Goal: Task Accomplishment & Management: Manage account settings

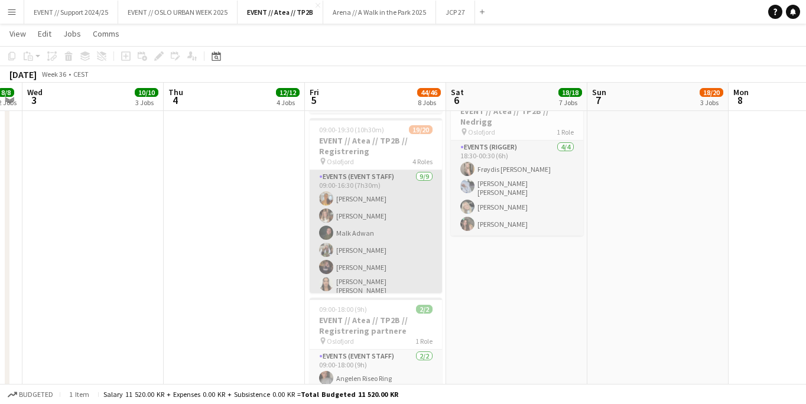
click at [423, 210] on app-card-role "Events (Event Staff) [DATE] 09:00-16:30 (7h30m) [PERSON_NAME] [PERSON_NAME] [PE…" at bounding box center [375, 262] width 132 height 184
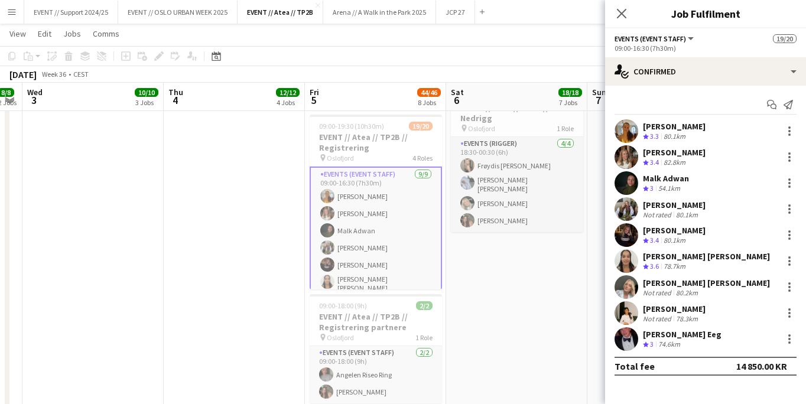
scroll to position [223, 0]
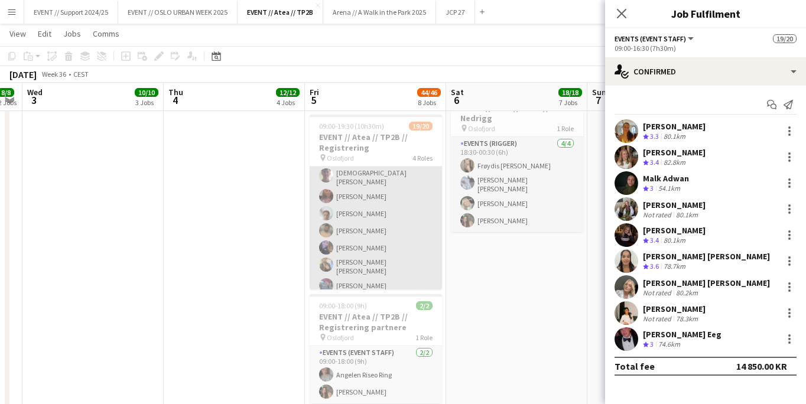
click at [383, 204] on app-card-role "Events (Event Staff) 4I 1A [DATE] 09:00-18:00 (9h) [PERSON_NAME] [PERSON_NAME] …" at bounding box center [375, 222] width 132 height 184
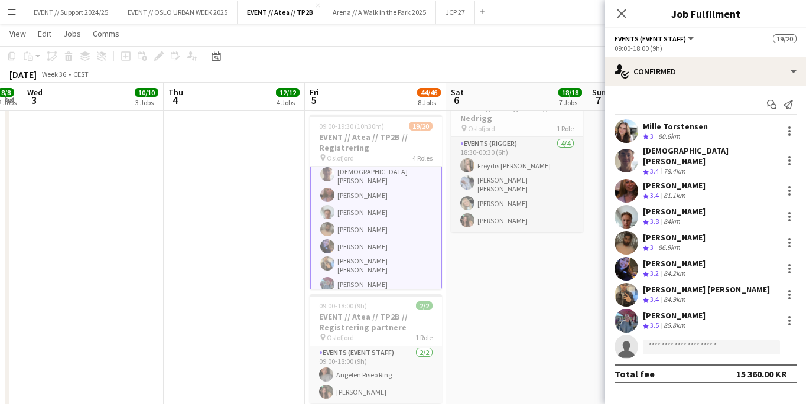
click at [627, 309] on app-user-avatar at bounding box center [626, 321] width 24 height 24
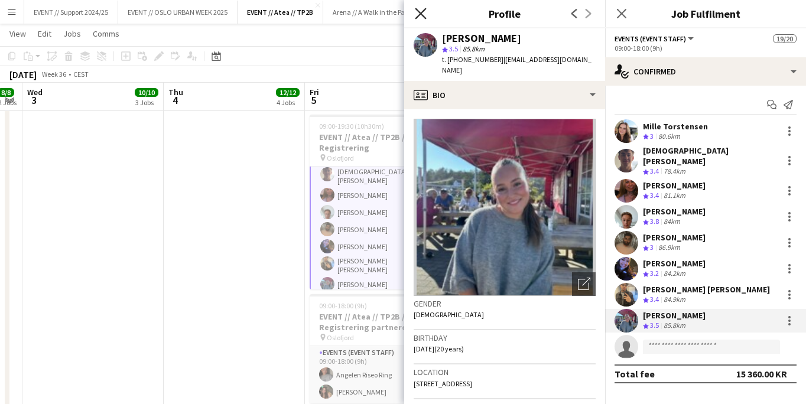
click at [420, 10] on icon "Close pop-in" at bounding box center [420, 13] width 11 height 11
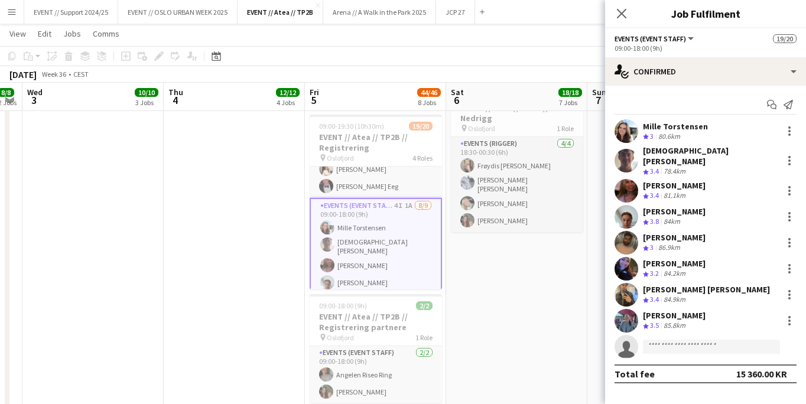
scroll to position [260, 0]
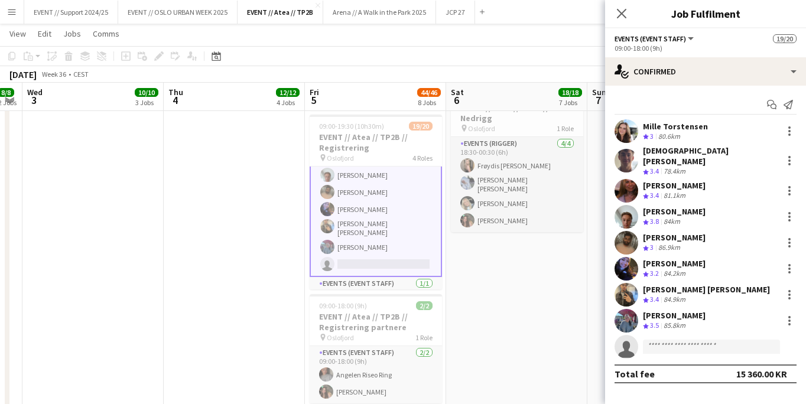
click at [628, 311] on app-user-avatar at bounding box center [626, 321] width 24 height 24
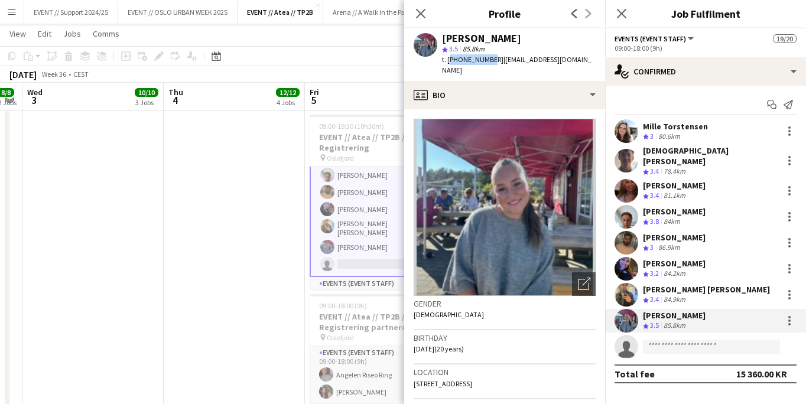
drag, startPoint x: 487, startPoint y: 60, endPoint x: 447, endPoint y: 60, distance: 39.6
click at [447, 60] on span "t. [PHONE_NUMBER]" at bounding box center [472, 59] width 61 height 9
copy span "[PHONE_NUMBER]"
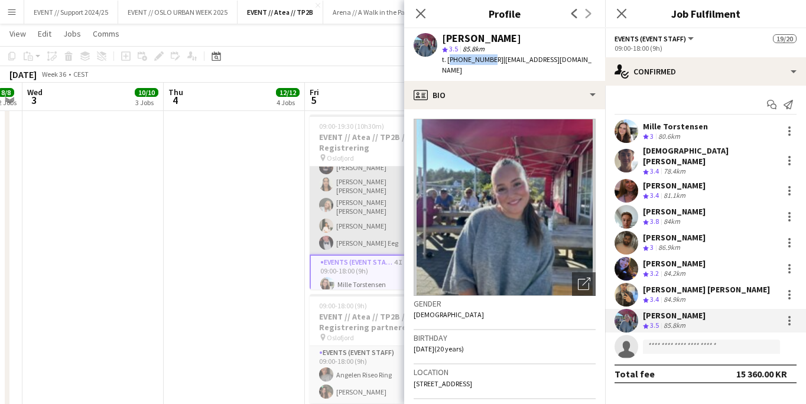
scroll to position [86, 0]
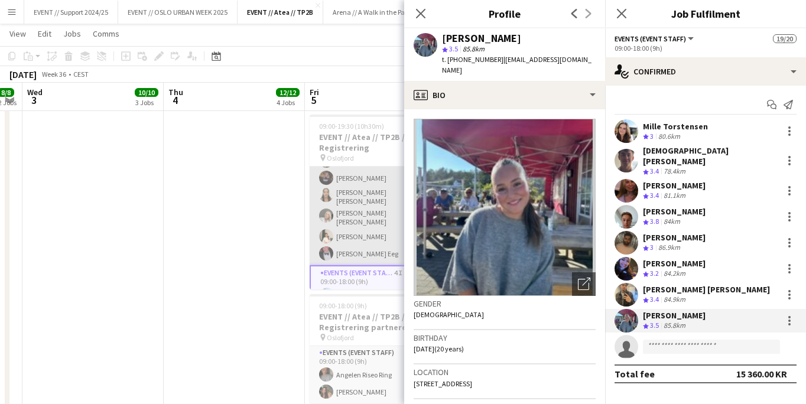
click at [368, 182] on app-card-role "Events (Event Staff) [DATE] 09:00-16:30 (7h30m) [PERSON_NAME] [PERSON_NAME] [PE…" at bounding box center [375, 173] width 132 height 184
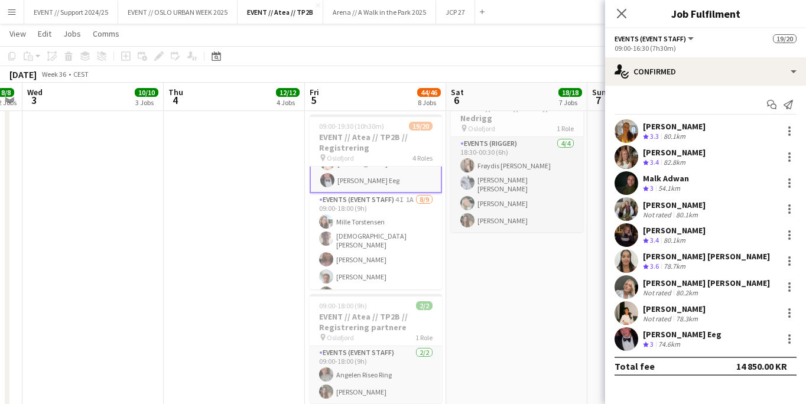
scroll to position [176, 0]
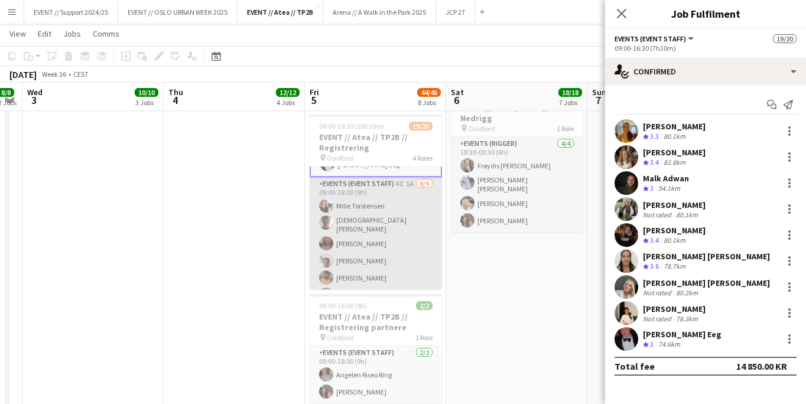
click at [392, 222] on app-card-role "Events (Event Staff) 4I 1A [DATE] 09:00-18:00 (9h) [PERSON_NAME] [PERSON_NAME] …" at bounding box center [375, 269] width 132 height 184
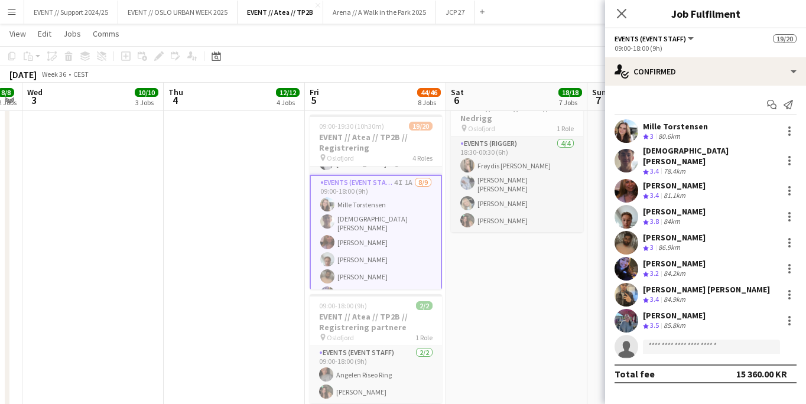
click at [624, 151] on app-user-avatar at bounding box center [626, 161] width 24 height 24
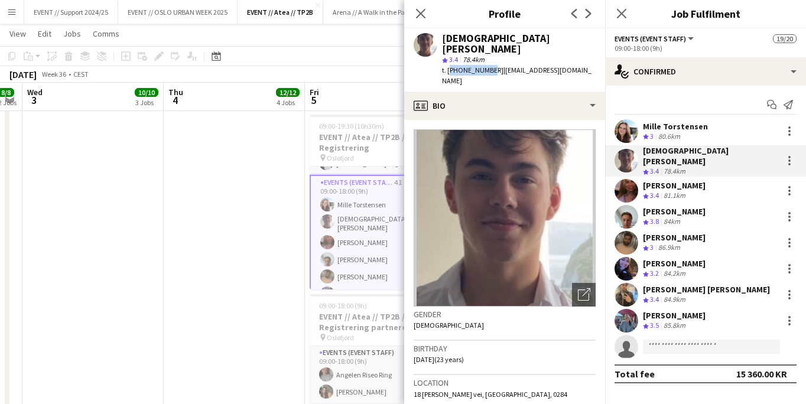
drag, startPoint x: 486, startPoint y: 60, endPoint x: 448, endPoint y: 60, distance: 38.4
click at [448, 66] on span "t. [PHONE_NUMBER]" at bounding box center [472, 70] width 61 height 9
copy span "[PHONE_NUMBER]"
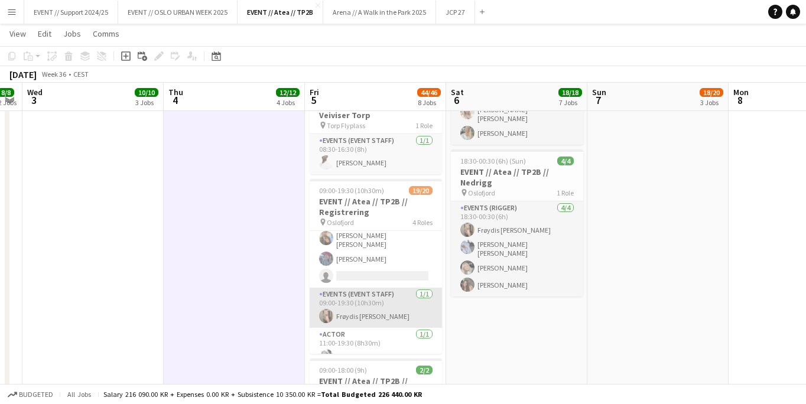
scroll to position [281, 0]
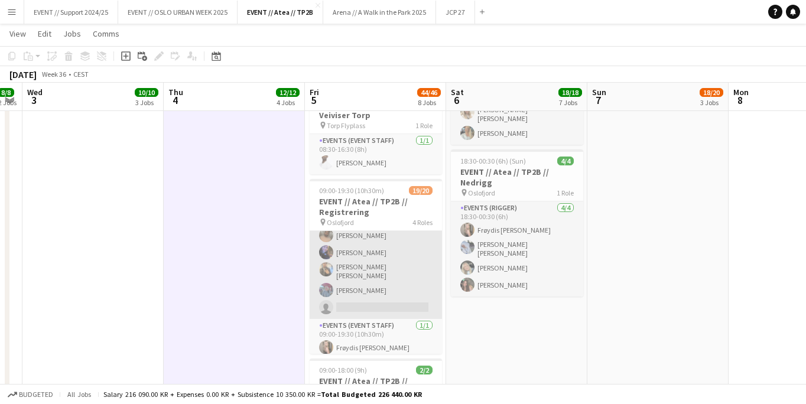
click at [377, 239] on app-card-role "Events (Event Staff) 4I 1A [DATE] 09:00-18:00 (9h) [PERSON_NAME] [PERSON_NAME] …" at bounding box center [375, 227] width 132 height 184
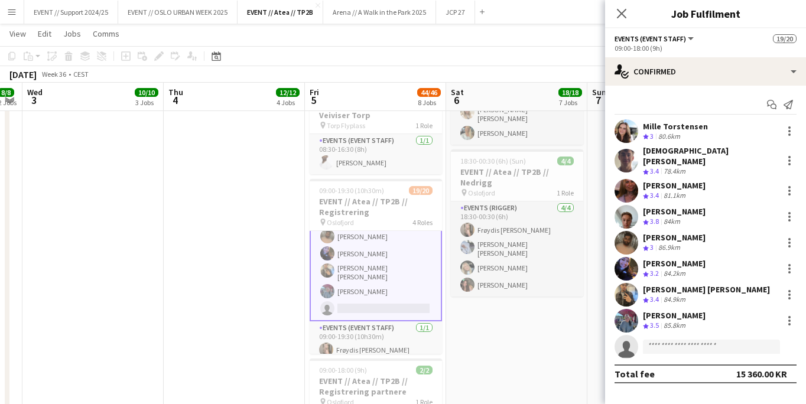
click at [625, 312] on app-user-avatar at bounding box center [626, 321] width 24 height 24
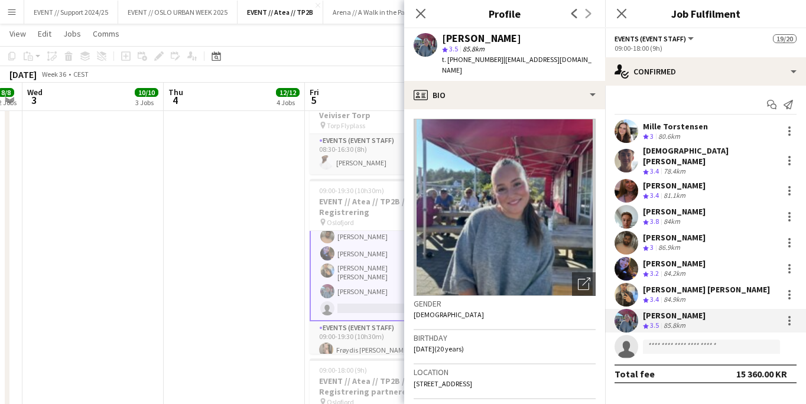
click at [624, 319] on app-user-avatar at bounding box center [626, 321] width 24 height 24
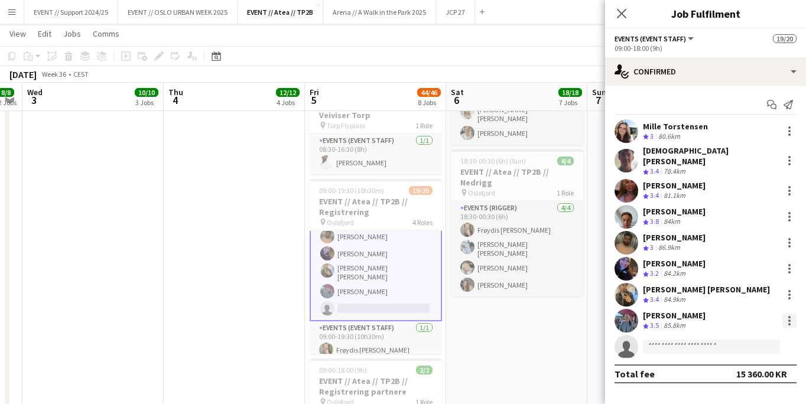
click at [789, 319] on div at bounding box center [789, 320] width 2 height 2
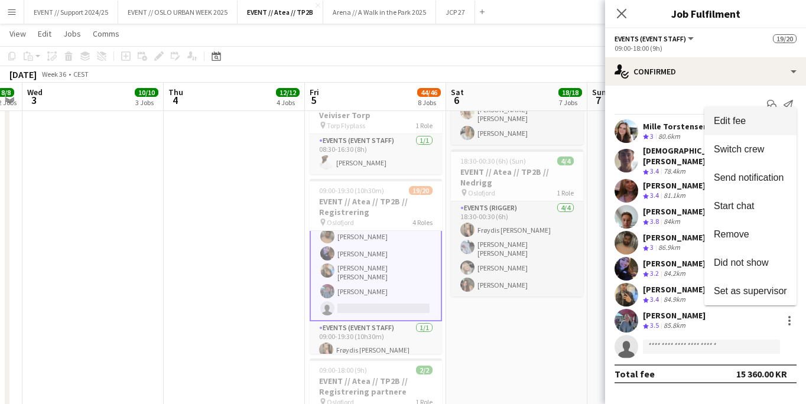
click at [745, 122] on span "Edit fee" at bounding box center [729, 121] width 32 height 10
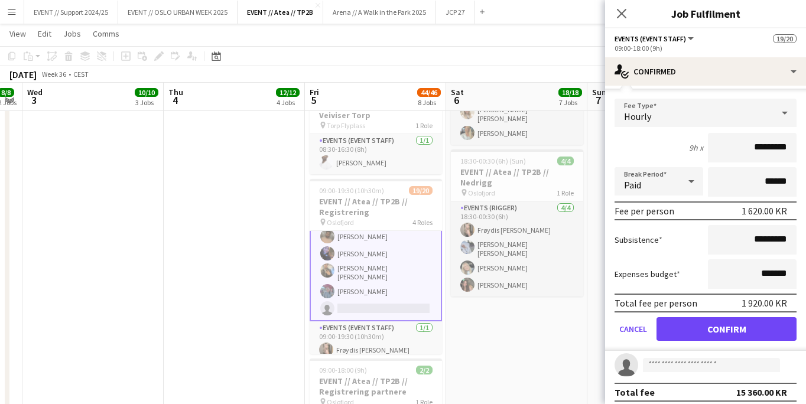
scroll to position [249, 0]
click at [755, 232] on input "*********" at bounding box center [751, 241] width 89 height 30
type input "******"
click at [730, 319] on button "Confirm" at bounding box center [726, 330] width 140 height 24
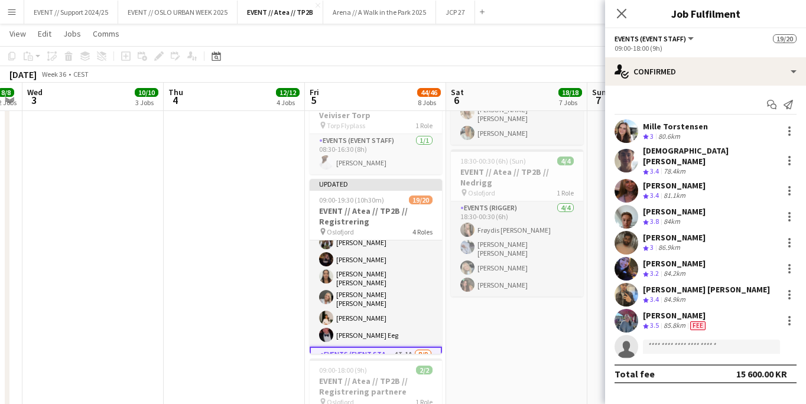
scroll to position [72, 0]
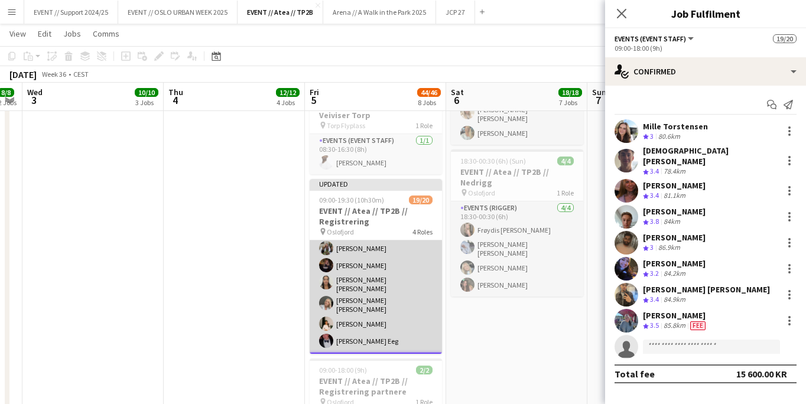
click at [397, 272] on app-card-role "Events (Event Staff) [DATE] 09:00-16:30 (7h30m) [PERSON_NAME] [PERSON_NAME] [PE…" at bounding box center [375, 260] width 132 height 184
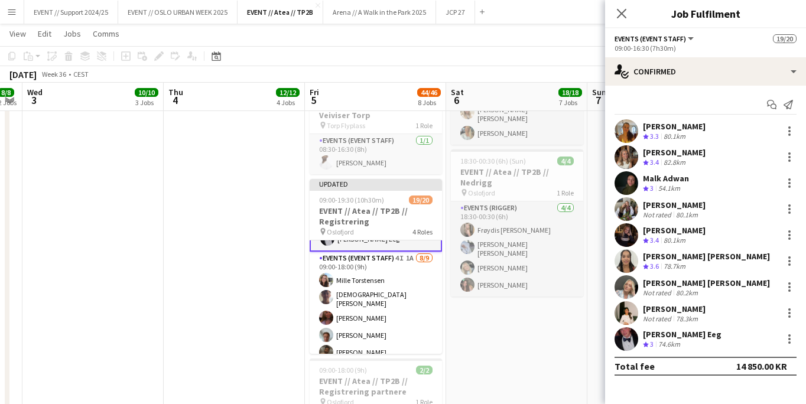
scroll to position [197, 0]
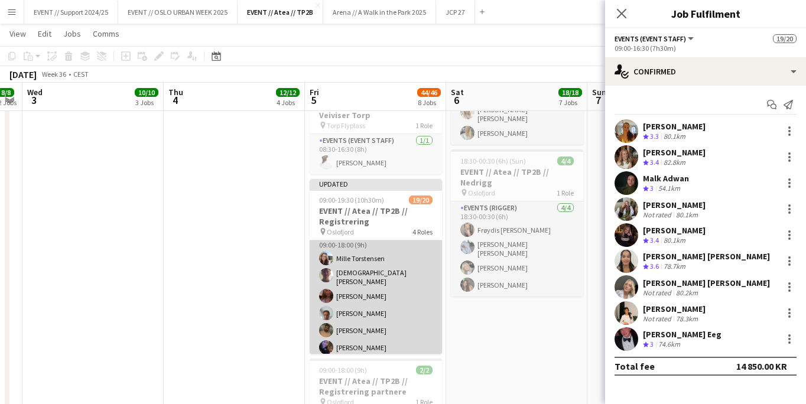
click at [379, 278] on app-card-role "Events (Event Staff) 4I 1A [DATE] 09:00-18:00 (9h) [PERSON_NAME] [PERSON_NAME] …" at bounding box center [375, 322] width 132 height 184
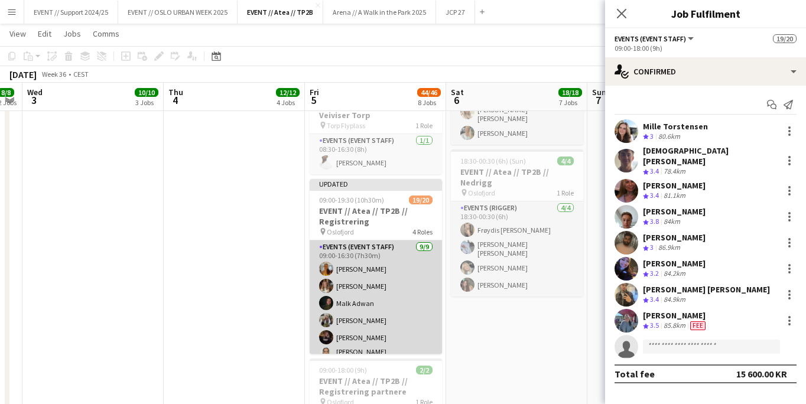
scroll to position [0, 0]
click at [379, 276] on app-card-role "Events (Event Staff) [DATE] 09:00-16:30 (7h30m) [PERSON_NAME] [PERSON_NAME] [PE…" at bounding box center [375, 332] width 132 height 184
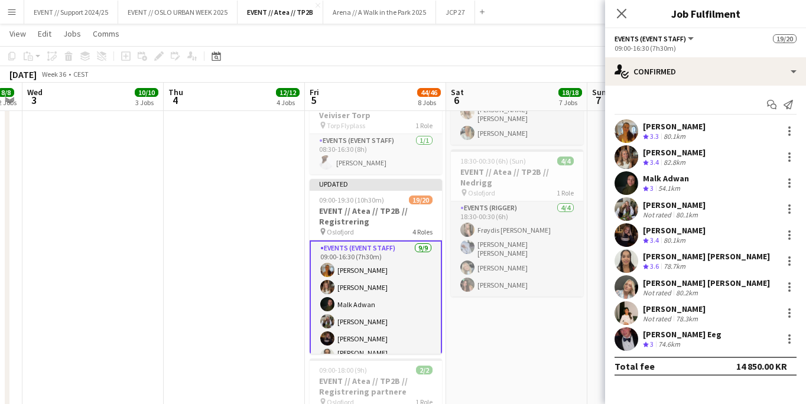
click at [631, 156] on app-user-avatar at bounding box center [626, 157] width 24 height 24
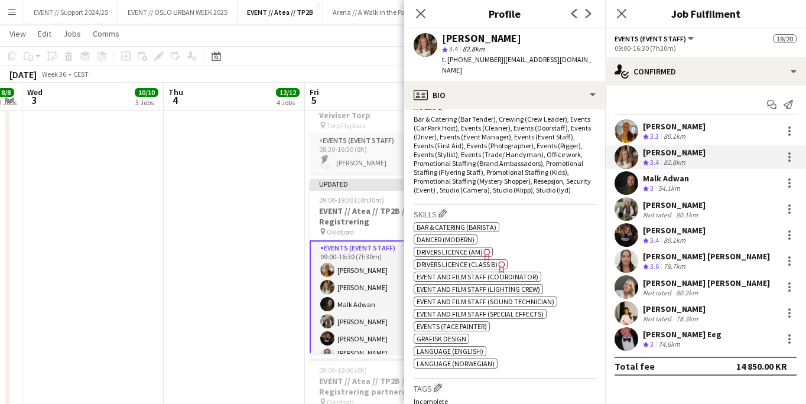
scroll to position [148, 0]
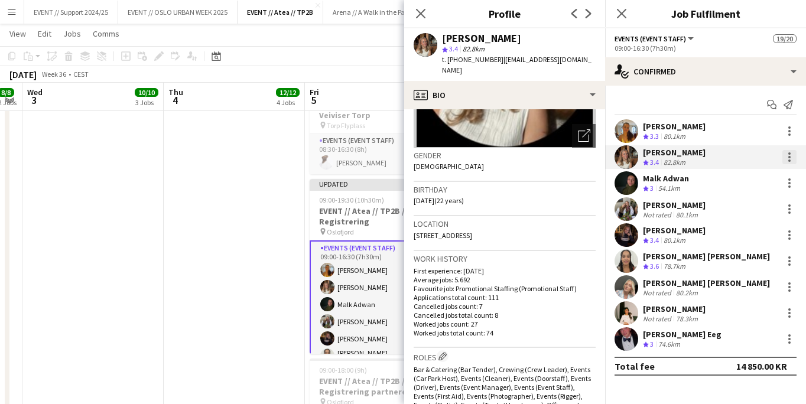
click at [793, 156] on div at bounding box center [789, 157] width 14 height 14
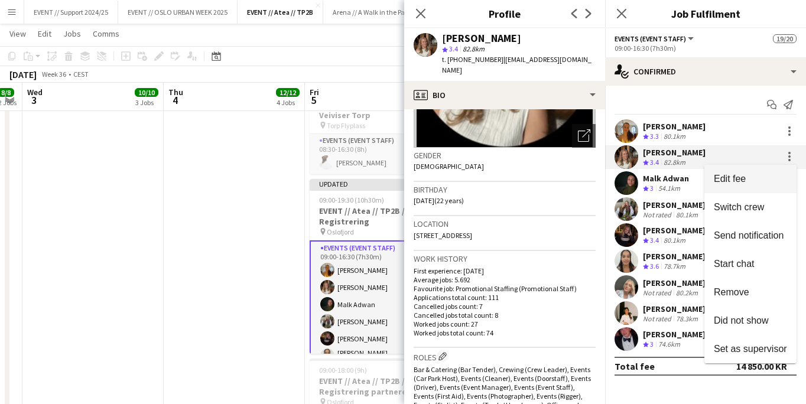
click at [754, 180] on span "Edit fee" at bounding box center [749, 179] width 73 height 11
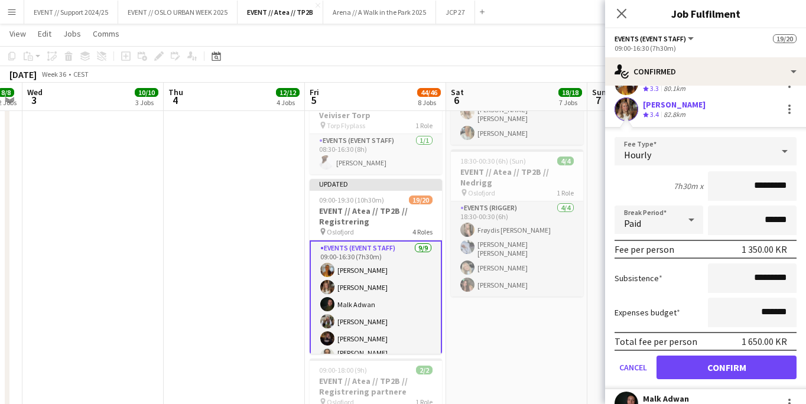
scroll to position [63, 0]
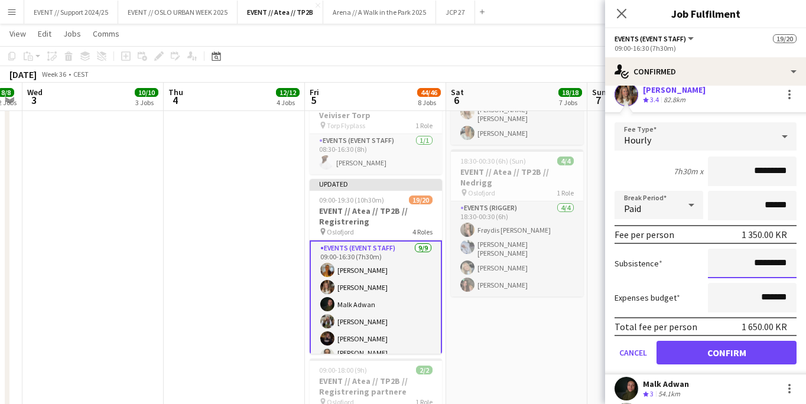
click at [755, 263] on input "*********" at bounding box center [751, 264] width 89 height 30
type input "******"
click at [724, 353] on button "Confirm" at bounding box center [726, 353] width 140 height 24
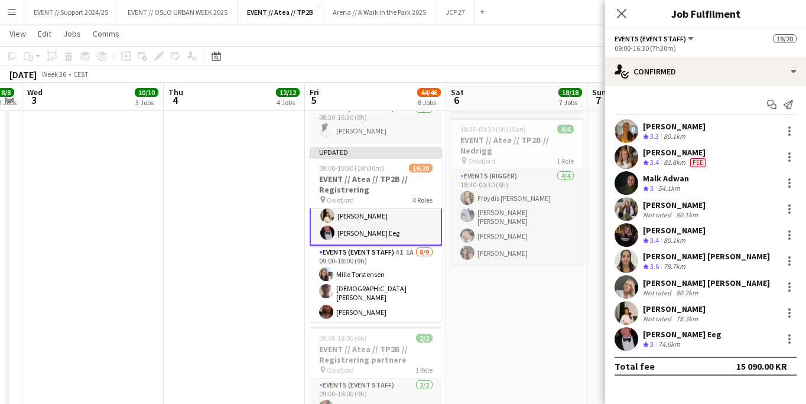
scroll to position [154, 0]
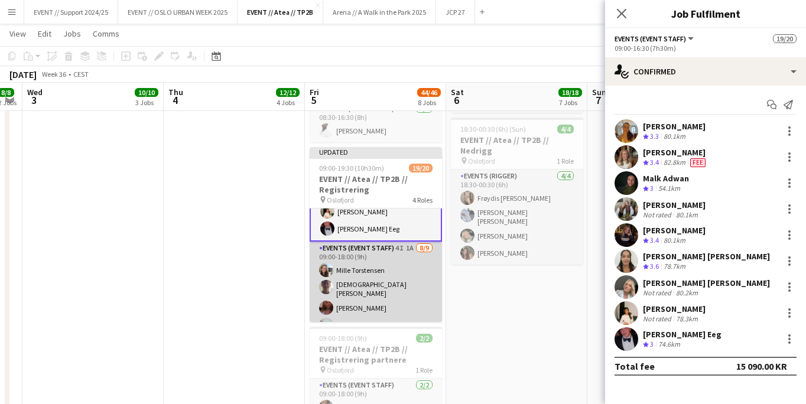
click at [384, 262] on app-card-role "Events (Event Staff) 4I 1A [DATE] 09:00-18:00 (9h) [PERSON_NAME] [PERSON_NAME] …" at bounding box center [375, 334] width 132 height 184
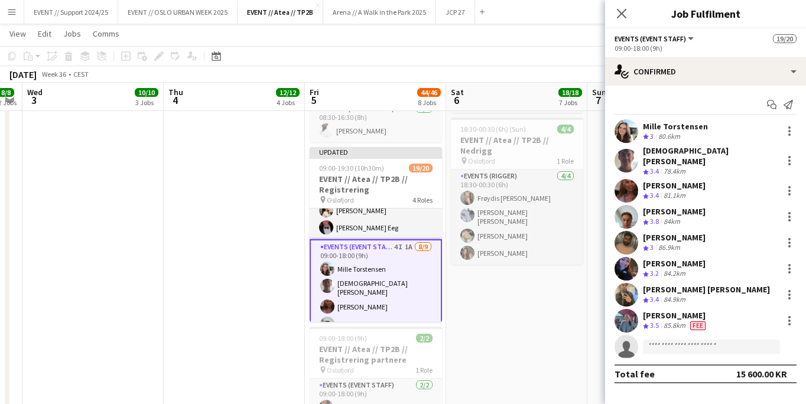
click at [625, 152] on app-user-avatar at bounding box center [626, 161] width 24 height 24
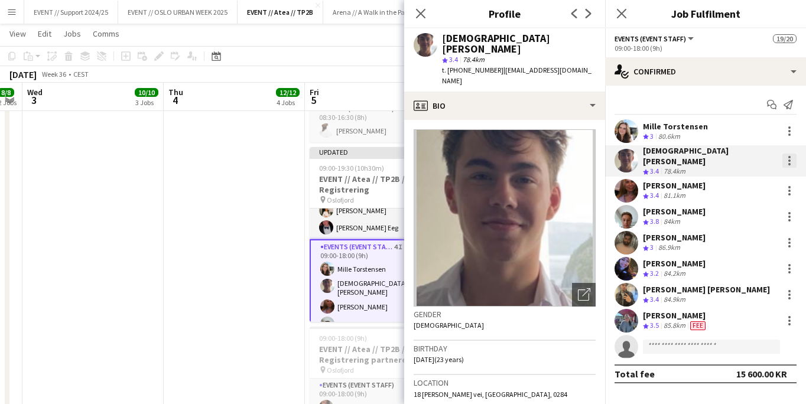
click at [784, 155] on div at bounding box center [789, 161] width 14 height 14
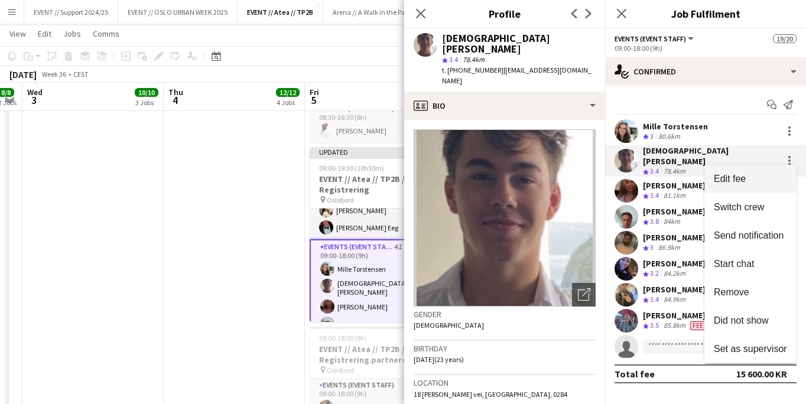
click at [747, 184] on button "Edit fee" at bounding box center [750, 179] width 92 height 28
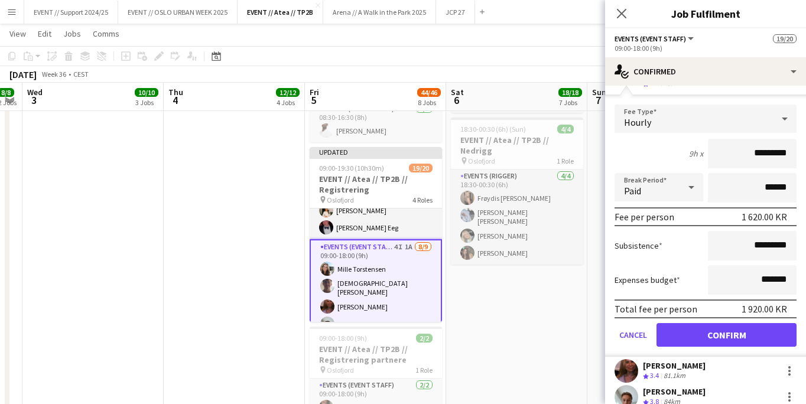
scroll to position [105, 0]
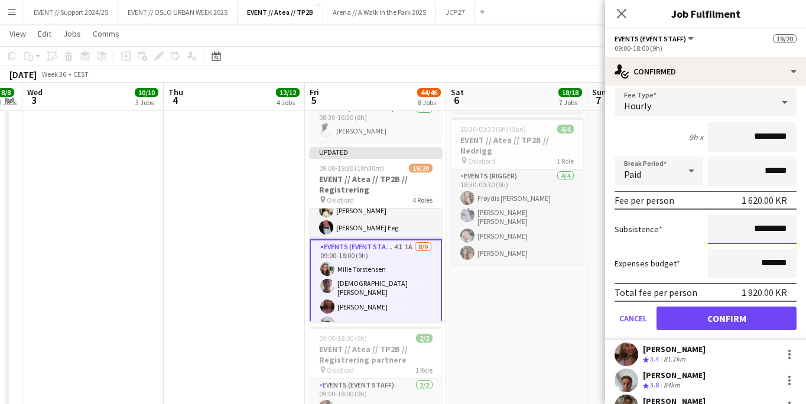
click at [755, 221] on input "*********" at bounding box center [751, 229] width 89 height 30
type input "******"
click at [728, 309] on button "Confirm" at bounding box center [726, 319] width 140 height 24
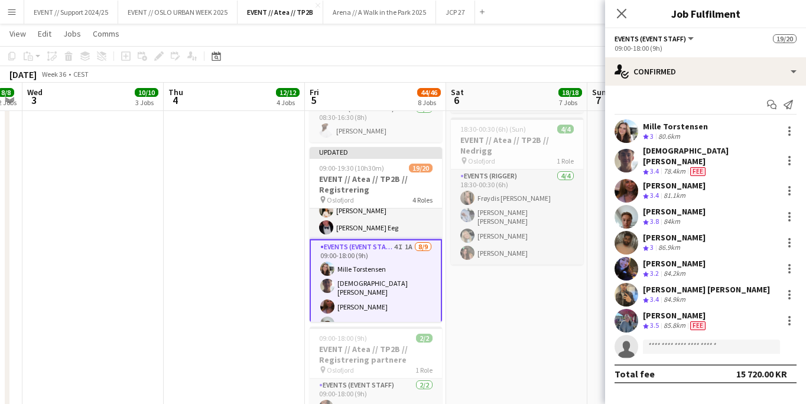
scroll to position [0, 0]
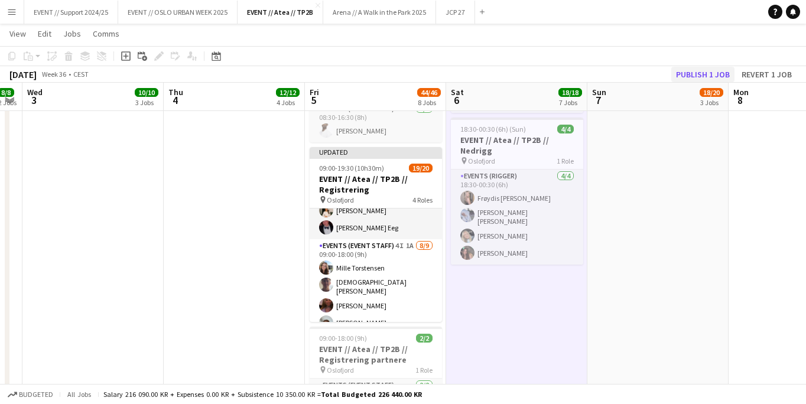
click at [694, 73] on button "Publish 1 job" at bounding box center [702, 74] width 63 height 15
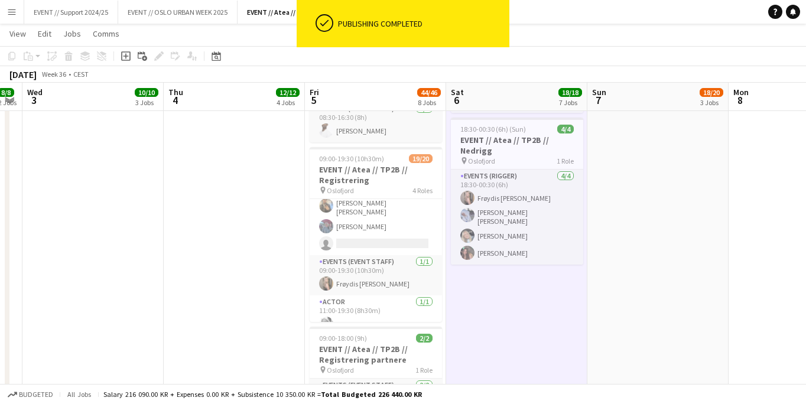
scroll to position [312, 0]
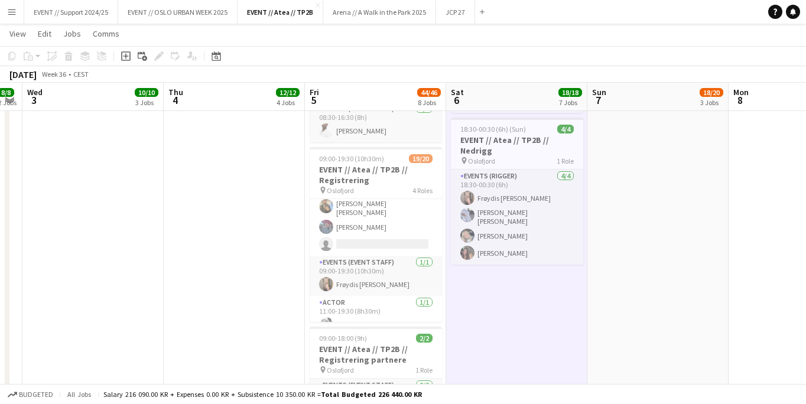
click at [16, 8] on app-icon "Menu" at bounding box center [11, 11] width 9 height 9
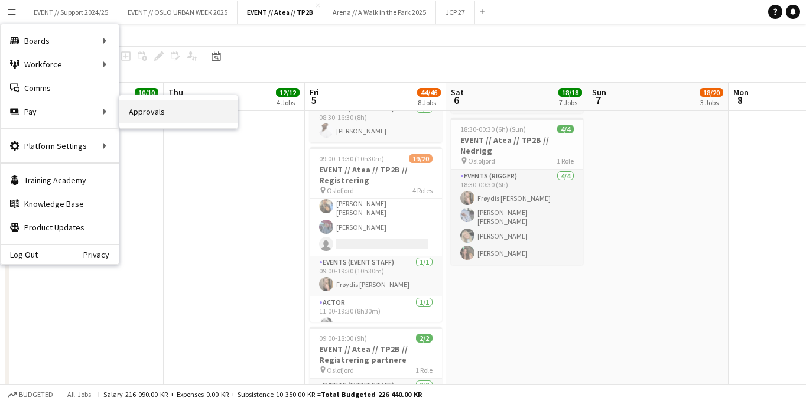
click at [167, 113] on link "Approvals" at bounding box center [178, 112] width 118 height 24
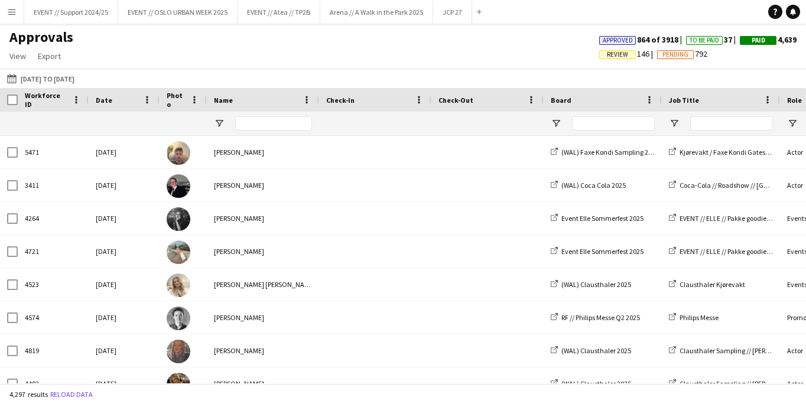
type input "***"
type input "****"
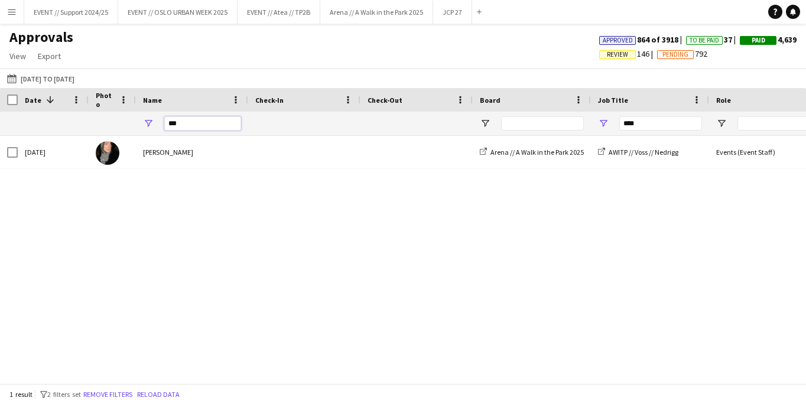
click at [192, 121] on input "***" at bounding box center [202, 123] width 77 height 14
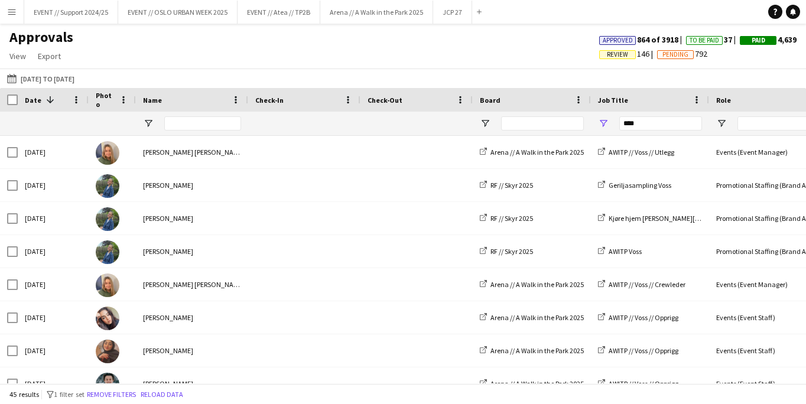
click at [635, 131] on div "****" at bounding box center [660, 124] width 83 height 24
click at [640, 126] on input "****" at bounding box center [660, 123] width 83 height 14
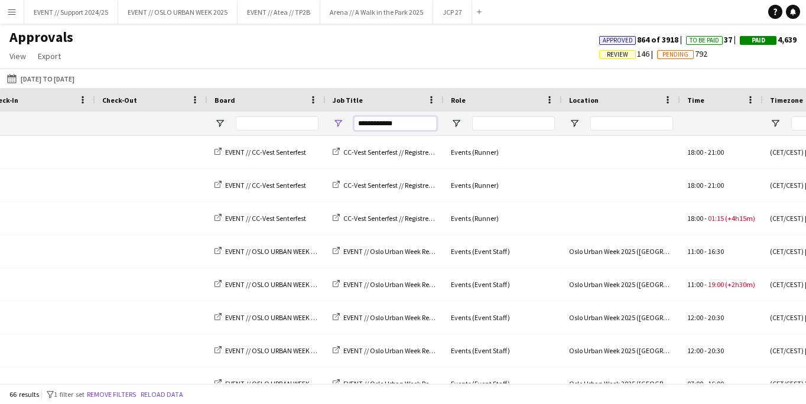
type input "**********"
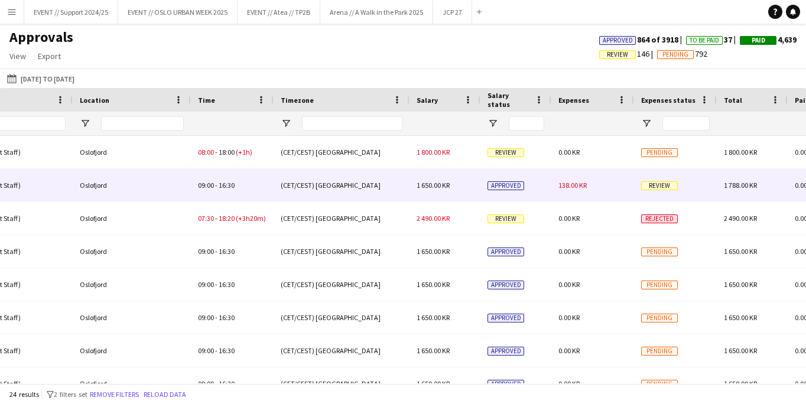
type input "****"
click at [603, 185] on div "138.00 KR" at bounding box center [592, 185] width 83 height 32
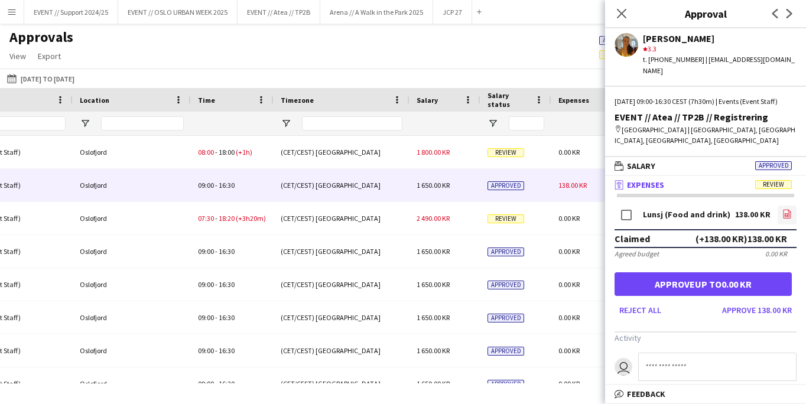
click at [787, 210] on icon "file-image" at bounding box center [786, 213] width 9 height 9
drag, startPoint x: 649, startPoint y: 59, endPoint x: 686, endPoint y: 58, distance: 37.2
click at [686, 58] on div "t. [PHONE_NUMBER] | [EMAIL_ADDRESS][DOMAIN_NAME]" at bounding box center [720, 64] width 154 height 21
copy div "[PHONE_NUMBER]"
click at [481, 14] on app-icon "Add" at bounding box center [479, 11] width 5 height 5
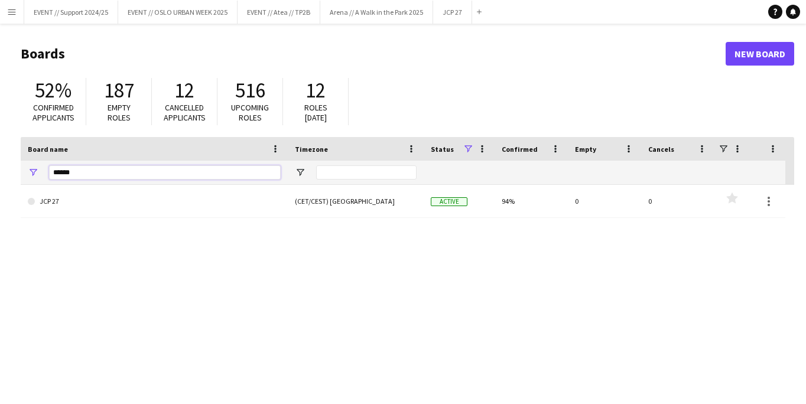
click at [171, 177] on input "******" at bounding box center [165, 172] width 232 height 14
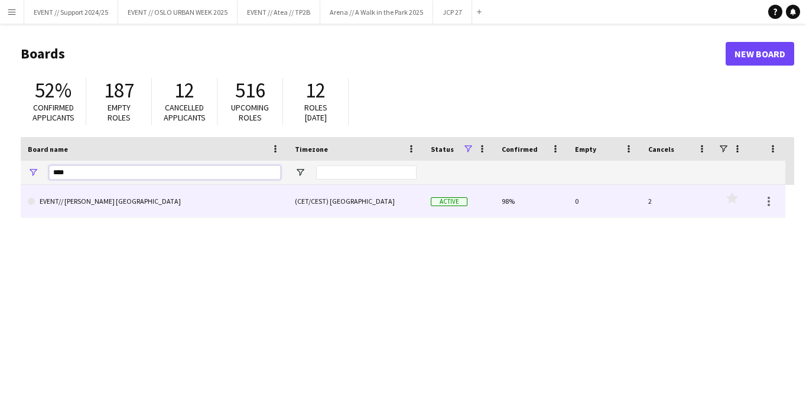
type input "****"
click at [110, 206] on link "EVENT// [PERSON_NAME] [GEOGRAPHIC_DATA]" at bounding box center [154, 201] width 253 height 33
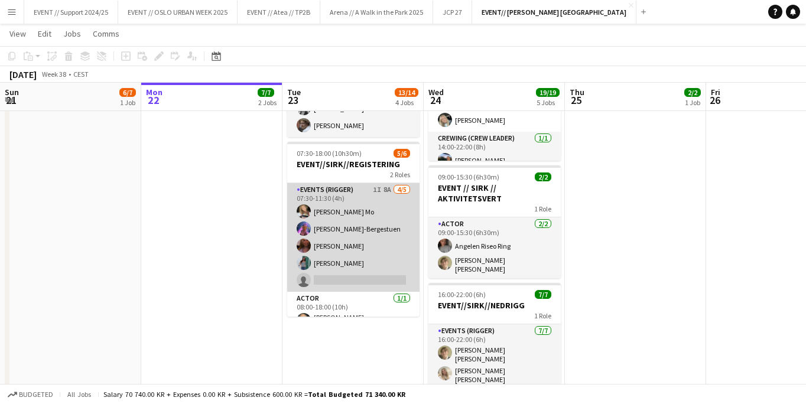
click at [368, 227] on app-card-role "Events (Rigger) 1I 8A [DATE] 07:30-11:30 (4h) [PERSON_NAME] [PERSON_NAME] [PERS…" at bounding box center [353, 237] width 132 height 109
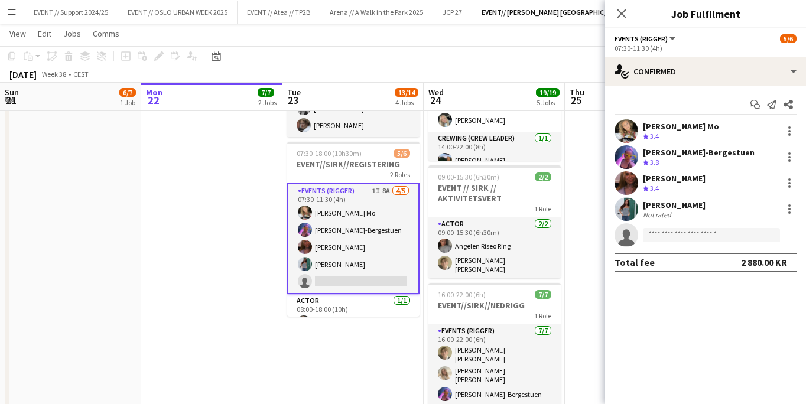
click at [631, 204] on app-user-avatar at bounding box center [626, 209] width 24 height 24
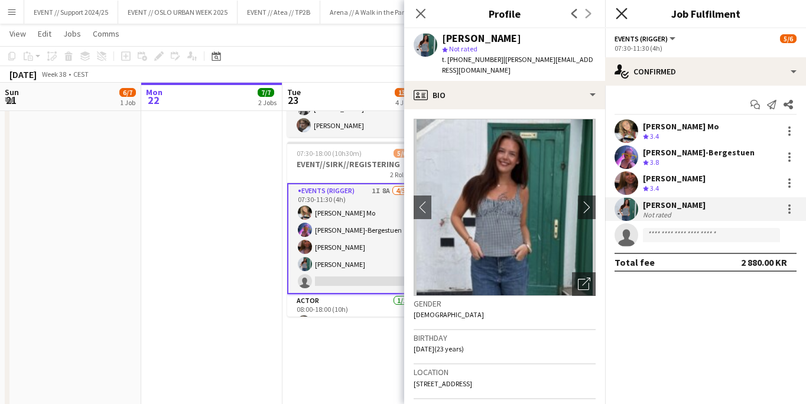
click at [622, 11] on icon "Close pop-in" at bounding box center [620, 13] width 11 height 11
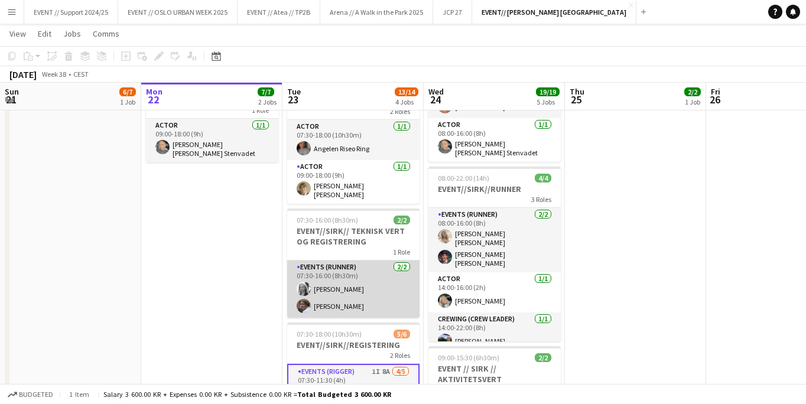
scroll to position [229, 0]
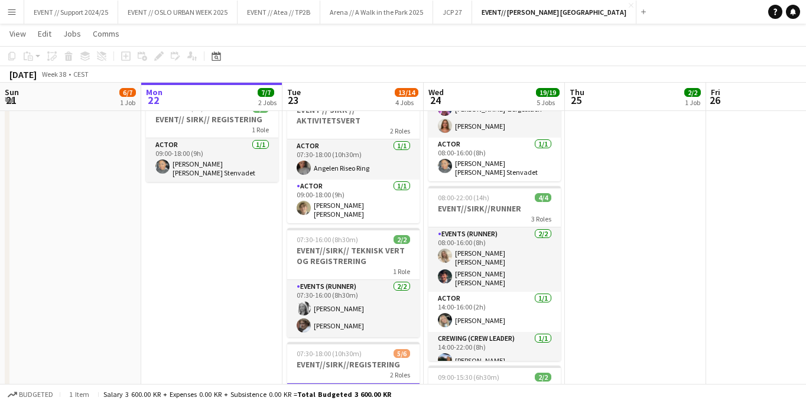
click at [247, 299] on app-date-cell "In progress 08:00-17:00 (9h) 6/6 EVENT//[PERSON_NAME]//OPRIGG 2 Roles Crewing (…" at bounding box center [211, 295] width 141 height 785
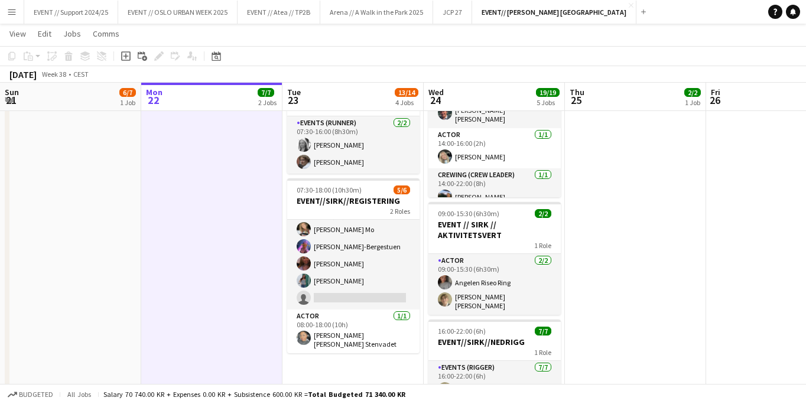
scroll to position [19, 0]
